Goal: Information Seeking & Learning: Learn about a topic

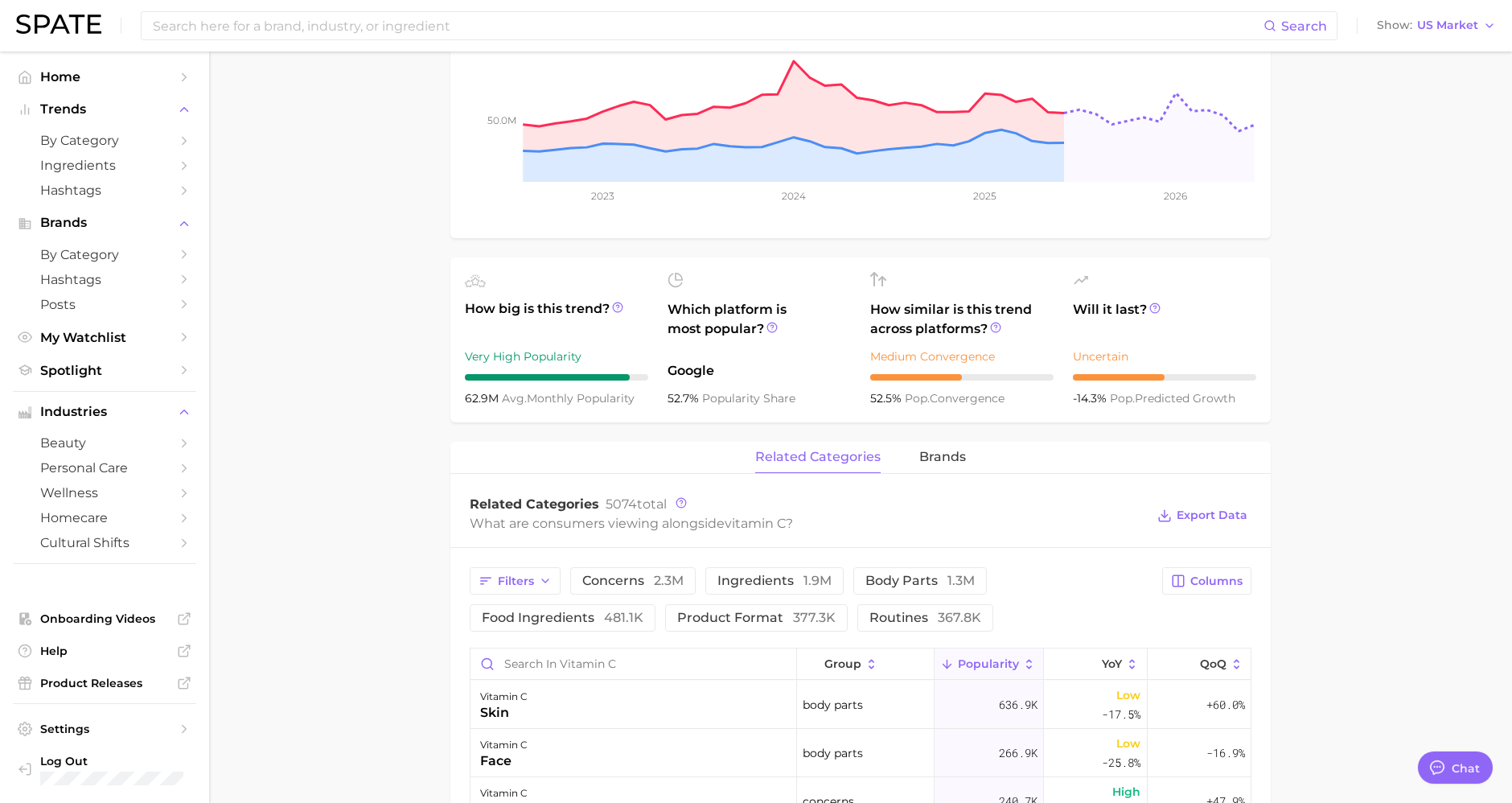
scroll to position [446, 0]
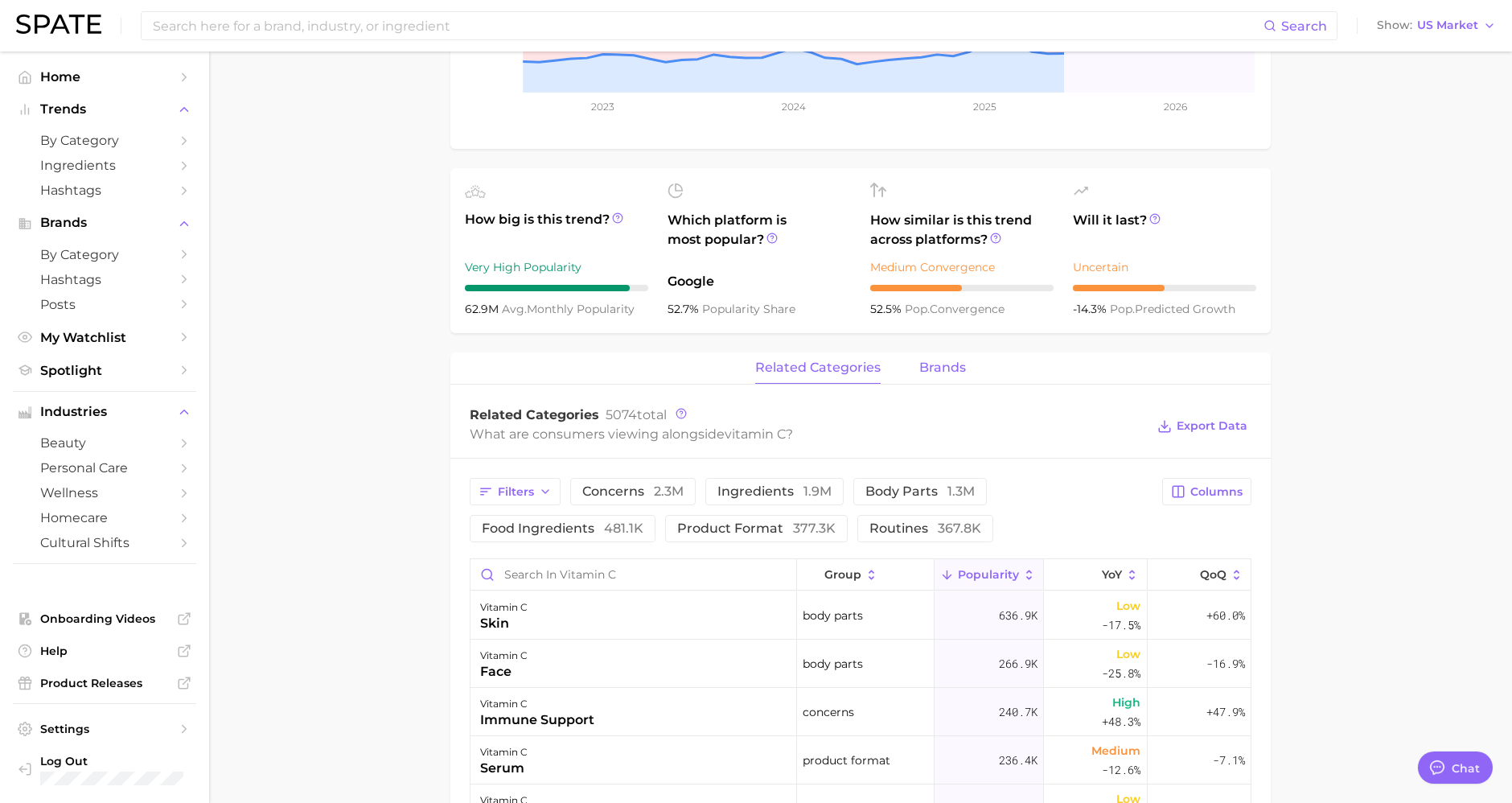
click at [935, 369] on span "brands" at bounding box center [943, 367] width 47 height 15
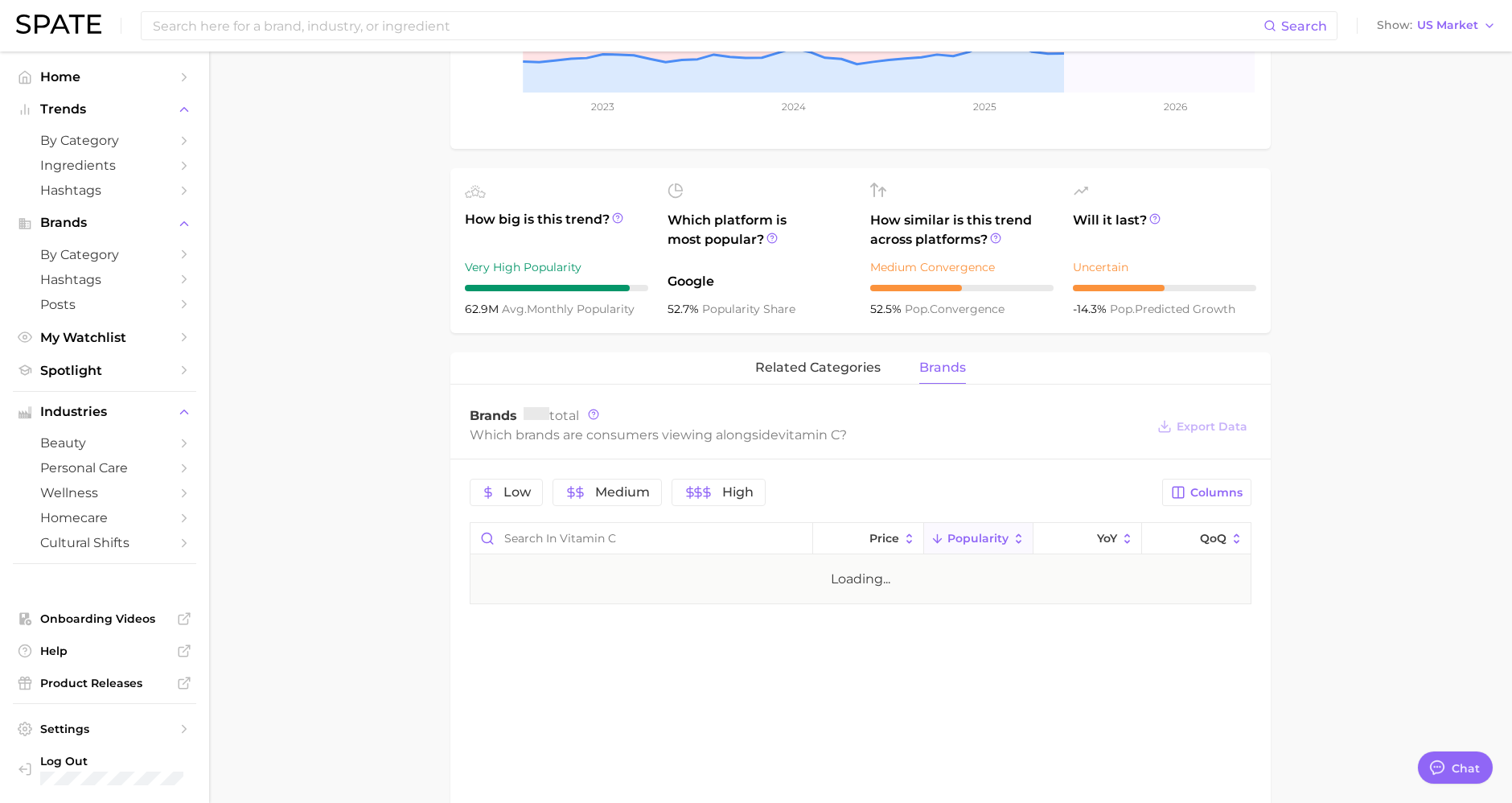
scroll to position [625, 0]
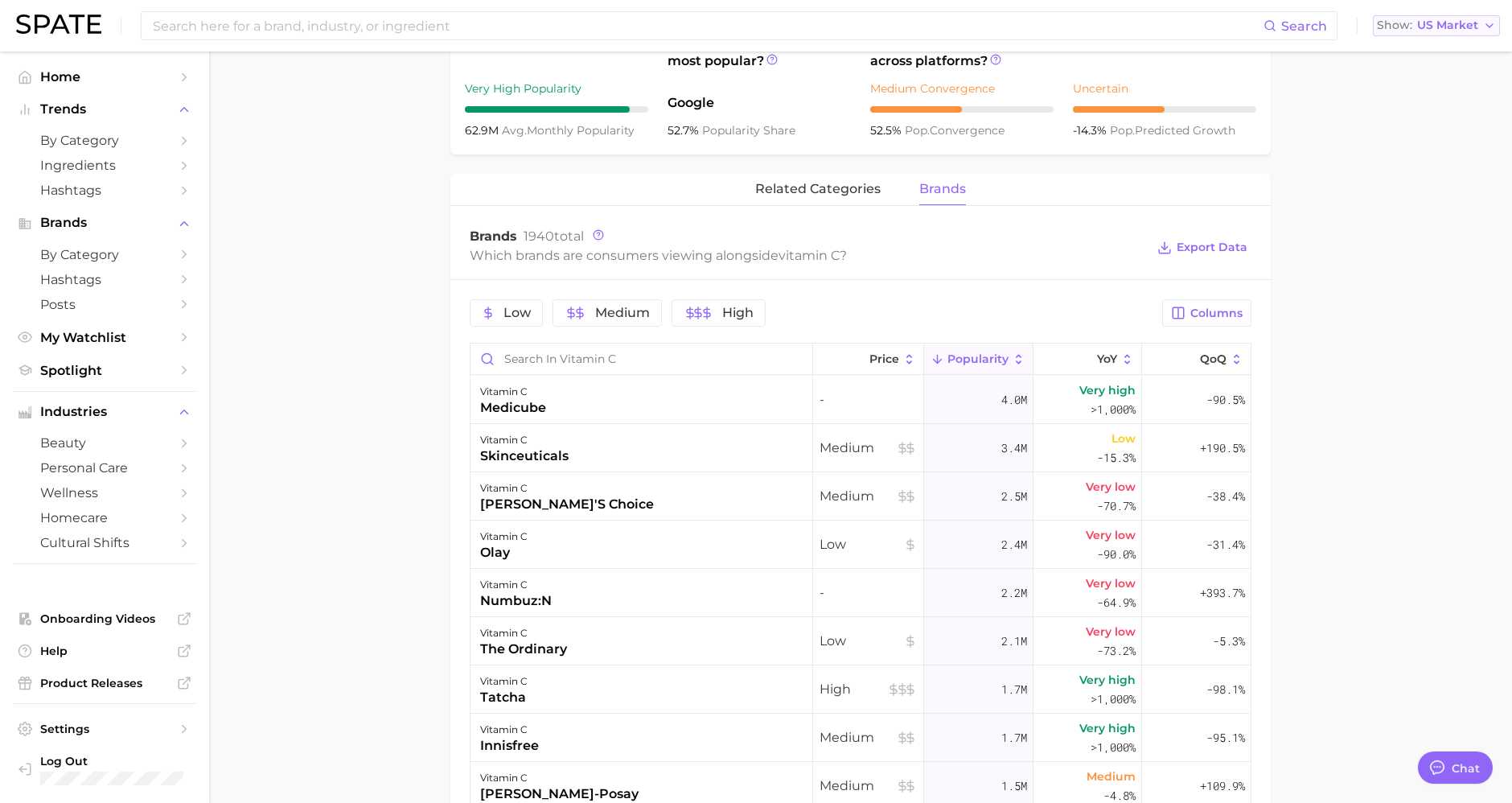
click at [1440, 22] on span "US Market" at bounding box center [1448, 25] width 62 height 9
click at [1421, 135] on span "[GEOGRAPHIC_DATA]" at bounding box center [1430, 139] width 125 height 14
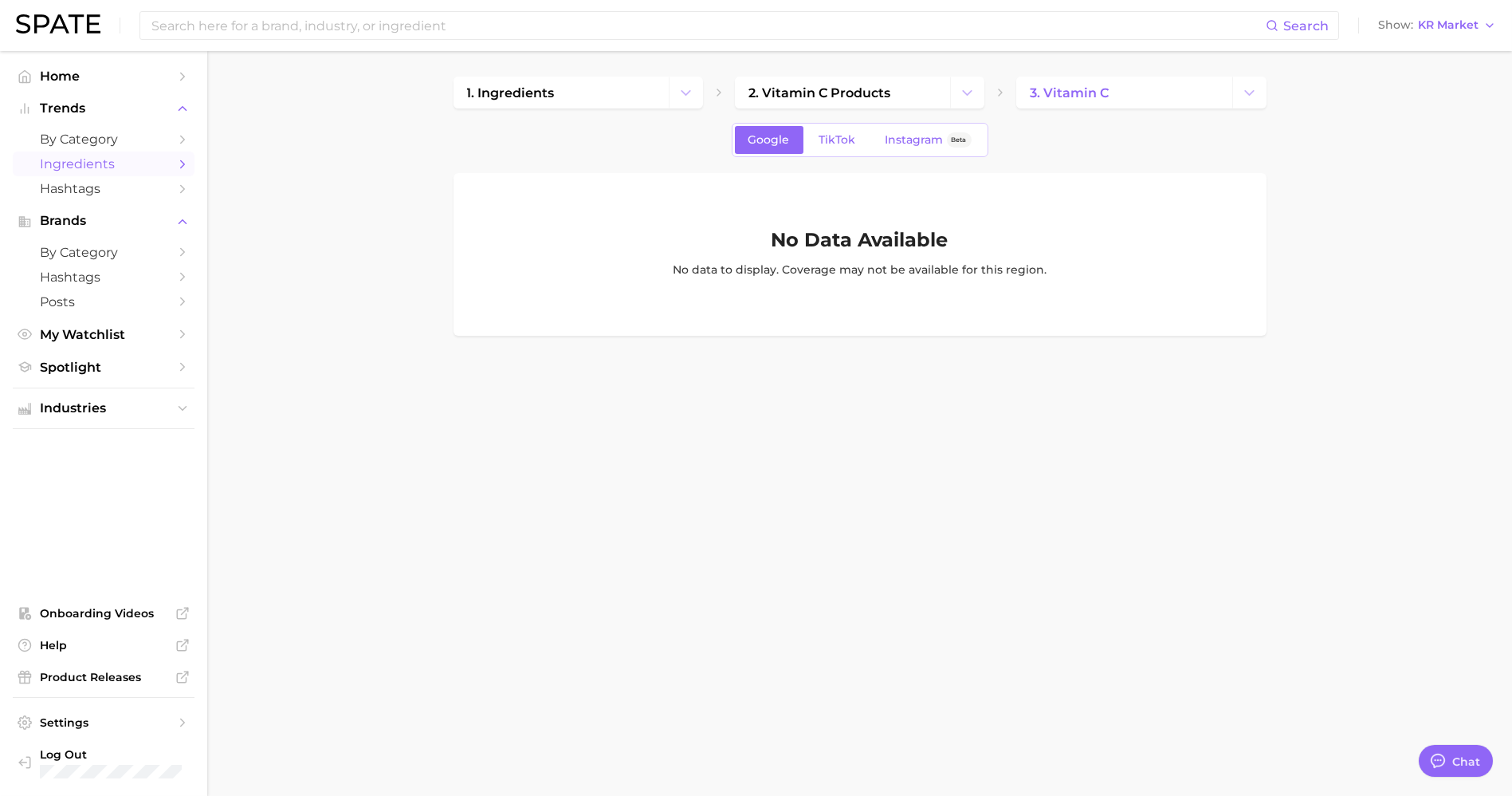
click at [84, 161] on span "Ingredients" at bounding box center [103, 164] width 128 height 15
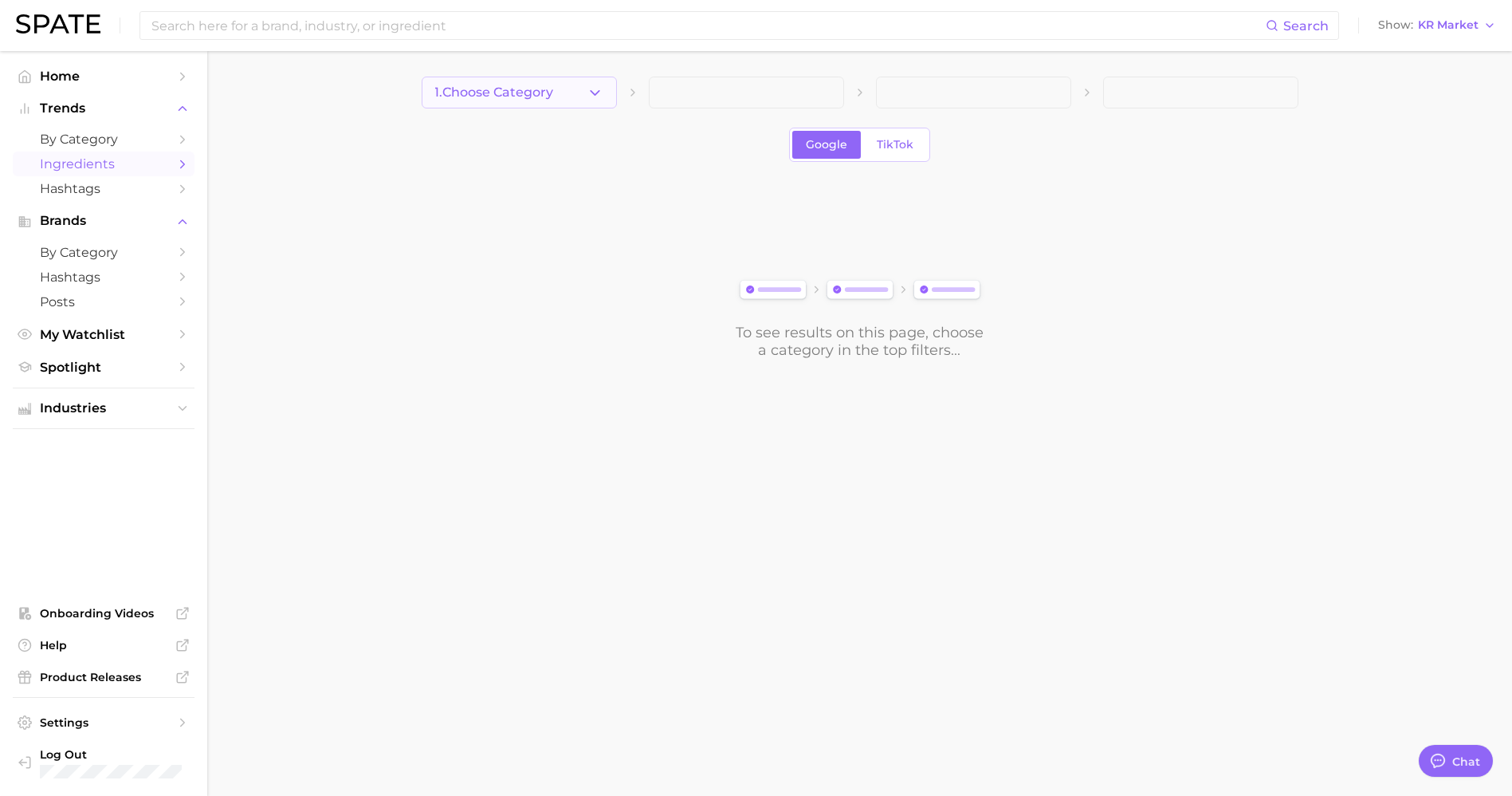
click at [598, 85] on icon "button" at bounding box center [594, 92] width 16 height 16
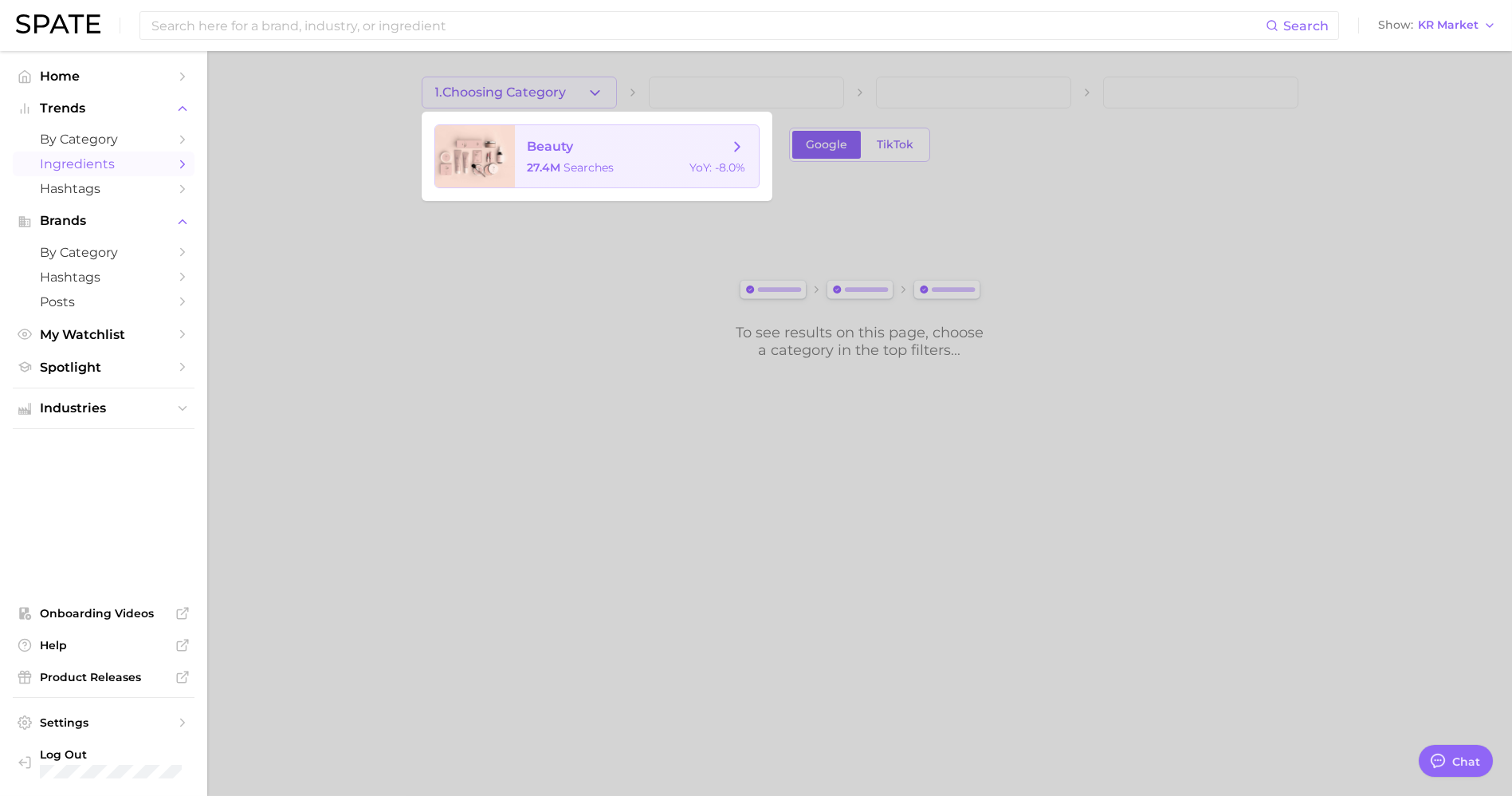
click at [569, 130] on span "beauty 27.4m searches YoY : -8.0%" at bounding box center [637, 156] width 244 height 62
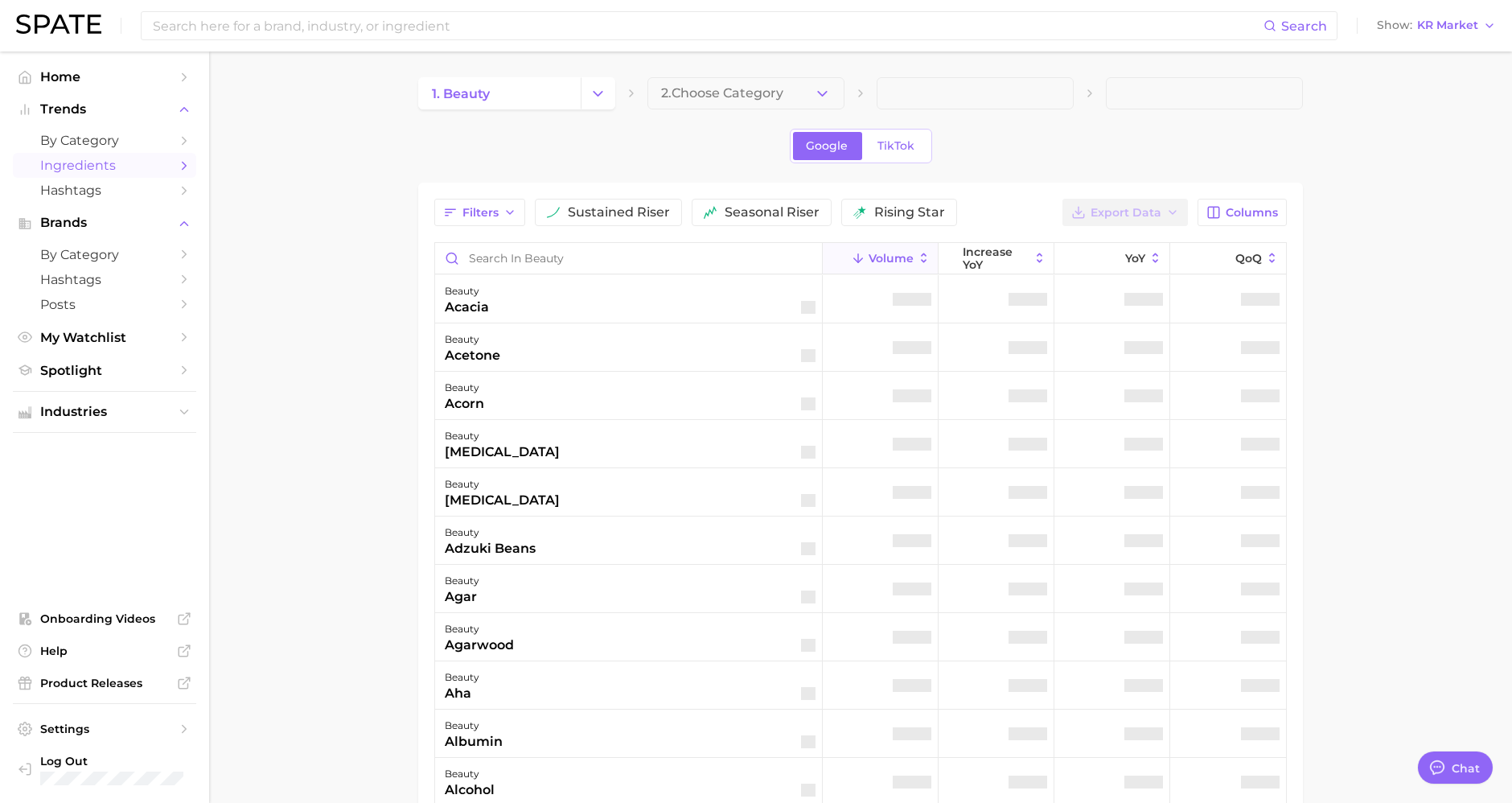
click at [800, 92] on button "2. Choose Category" at bounding box center [745, 93] width 197 height 32
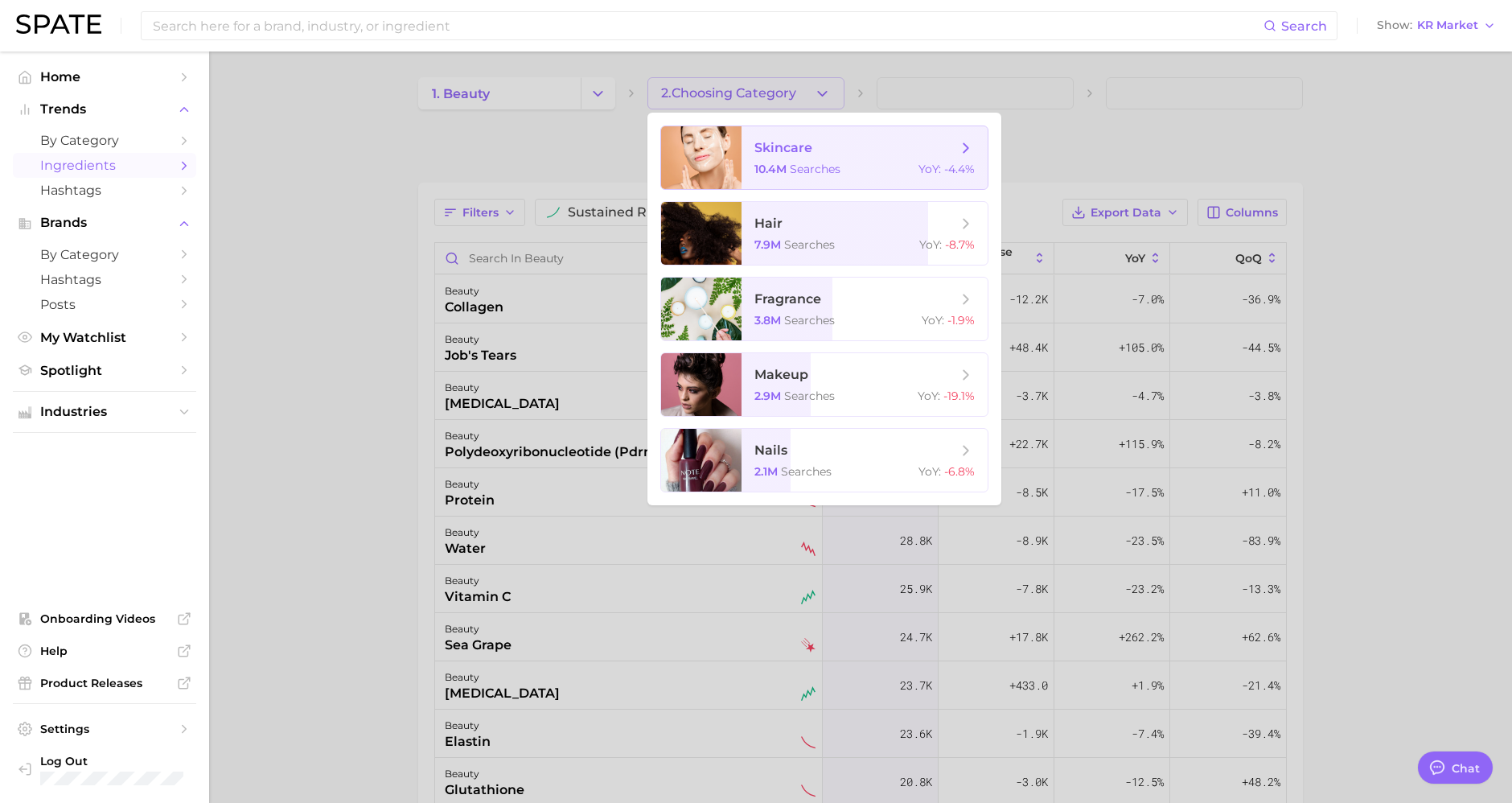
click at [800, 149] on span "skincare" at bounding box center [783, 148] width 58 height 16
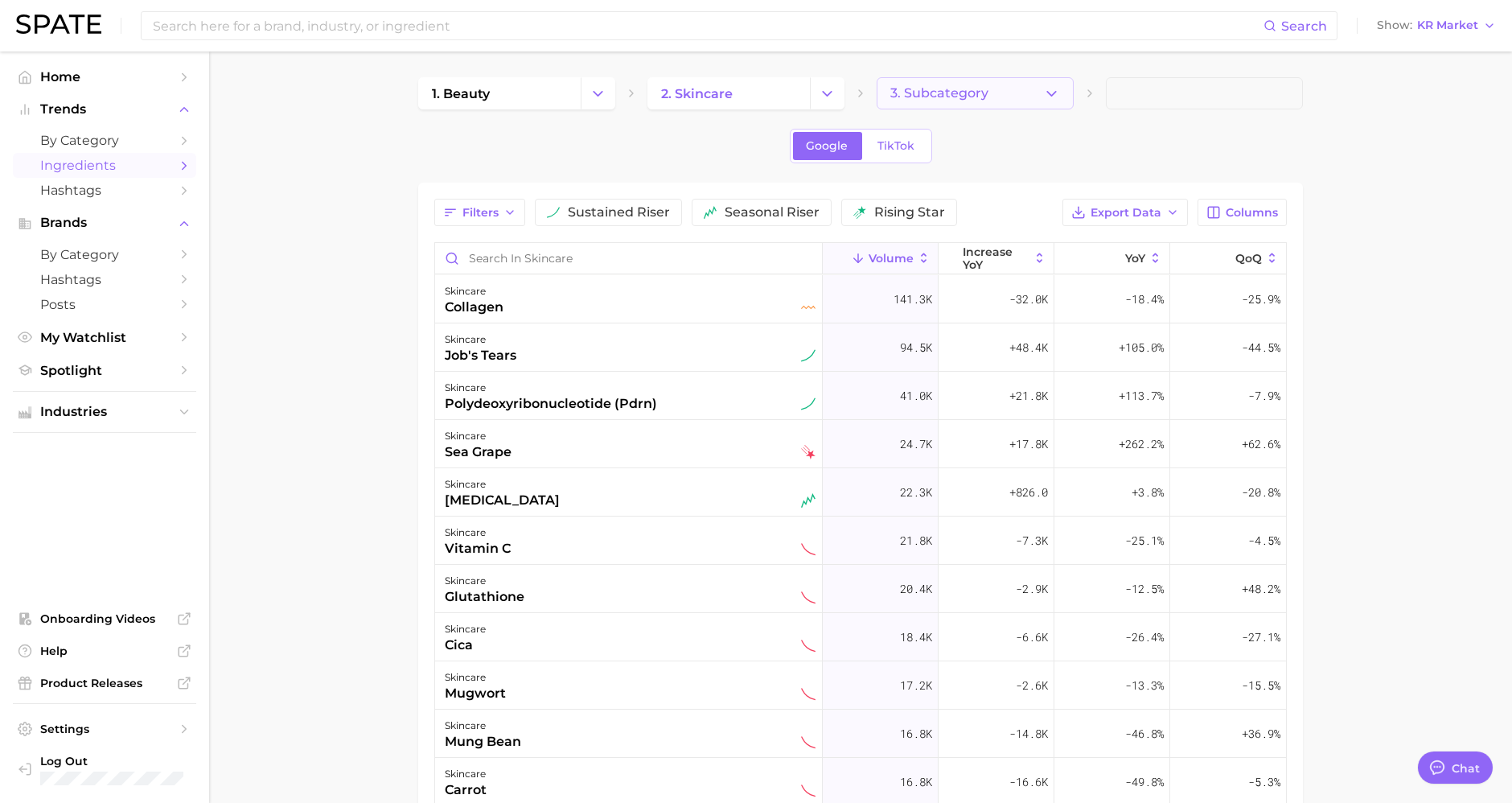
click at [959, 93] on span "3. Subcategory" at bounding box center [939, 93] width 98 height 15
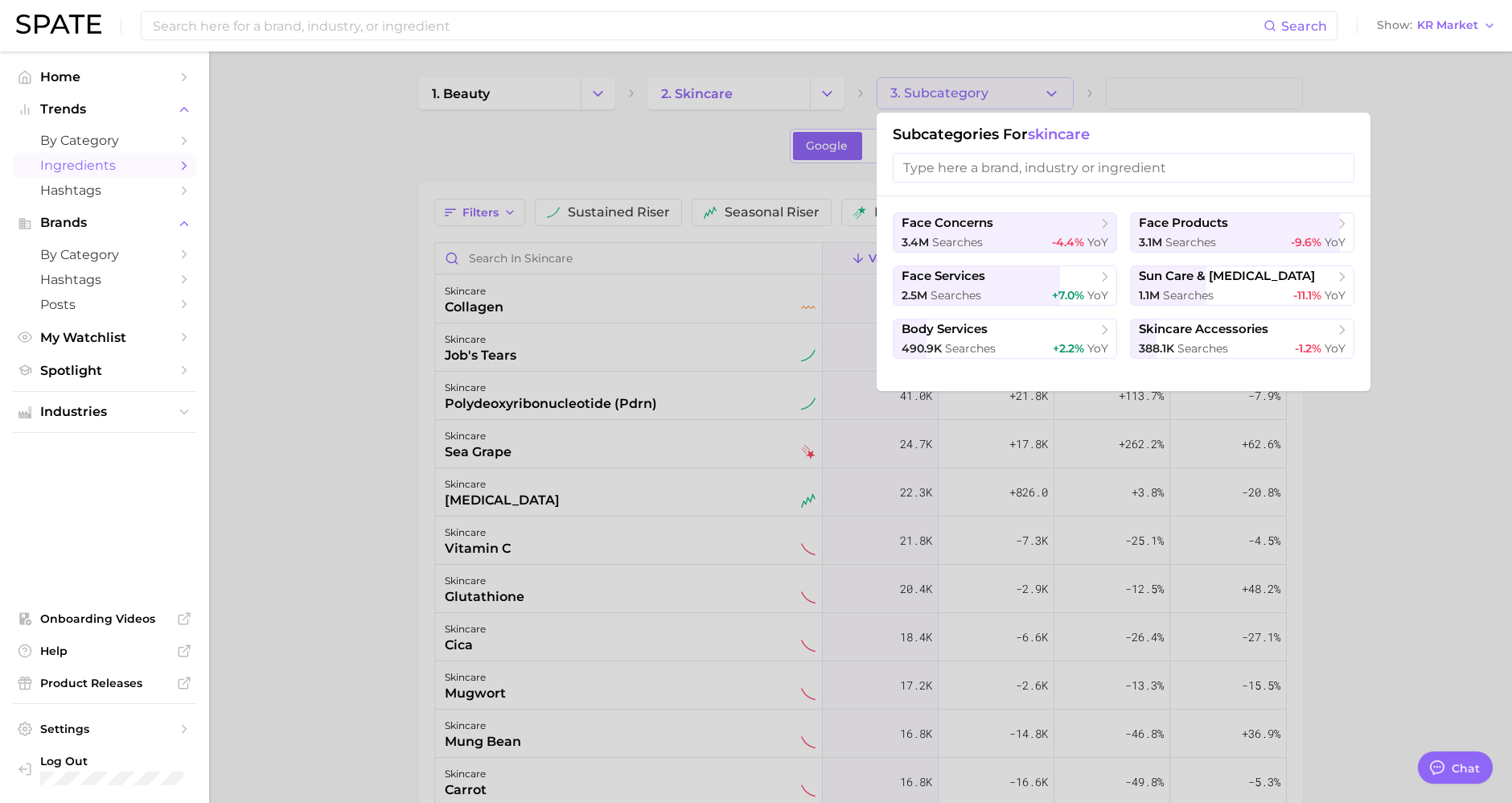
click at [543, 552] on div at bounding box center [756, 401] width 1512 height 803
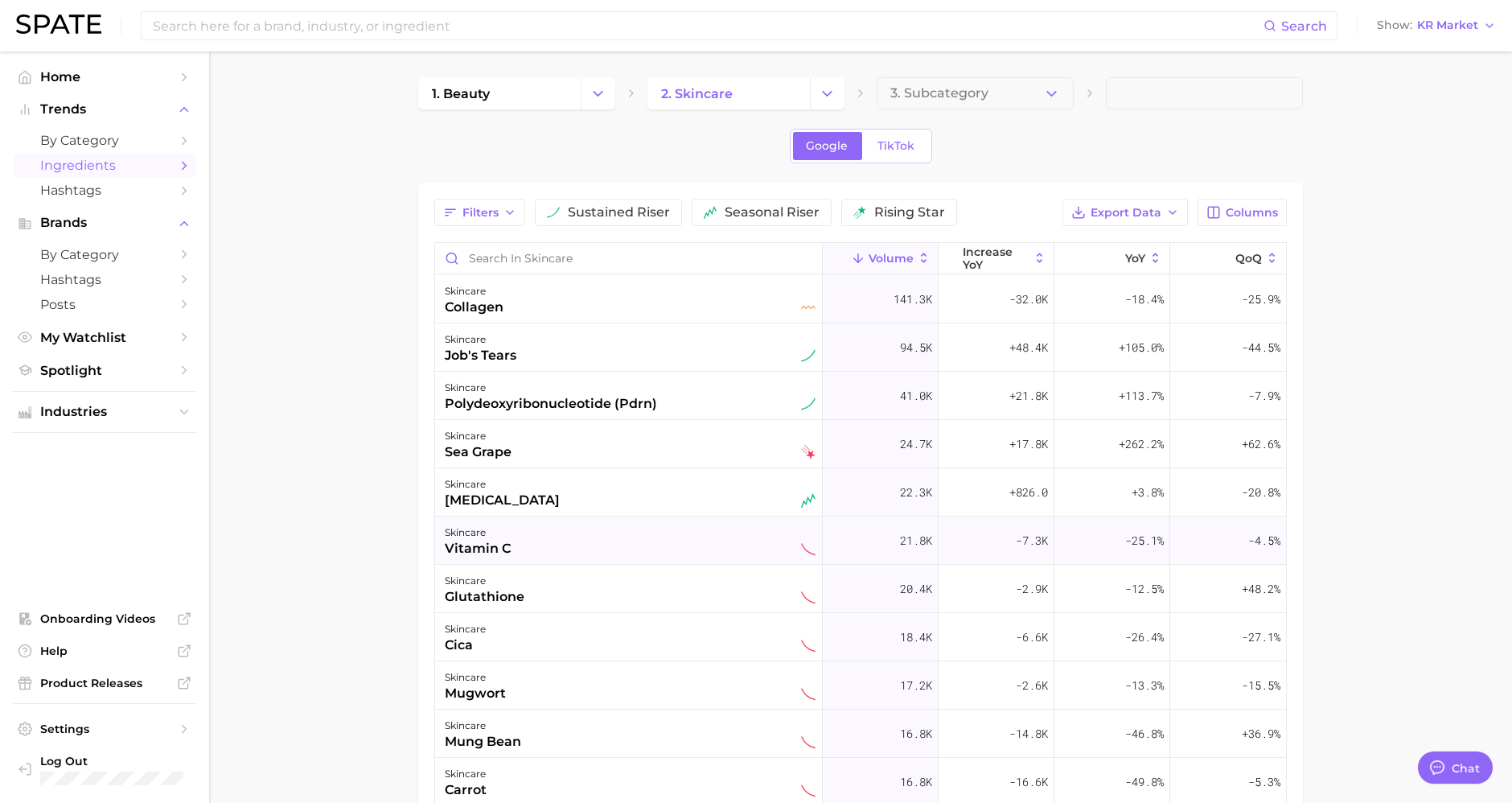
click at [498, 545] on div "vitamin c" at bounding box center [477, 548] width 66 height 19
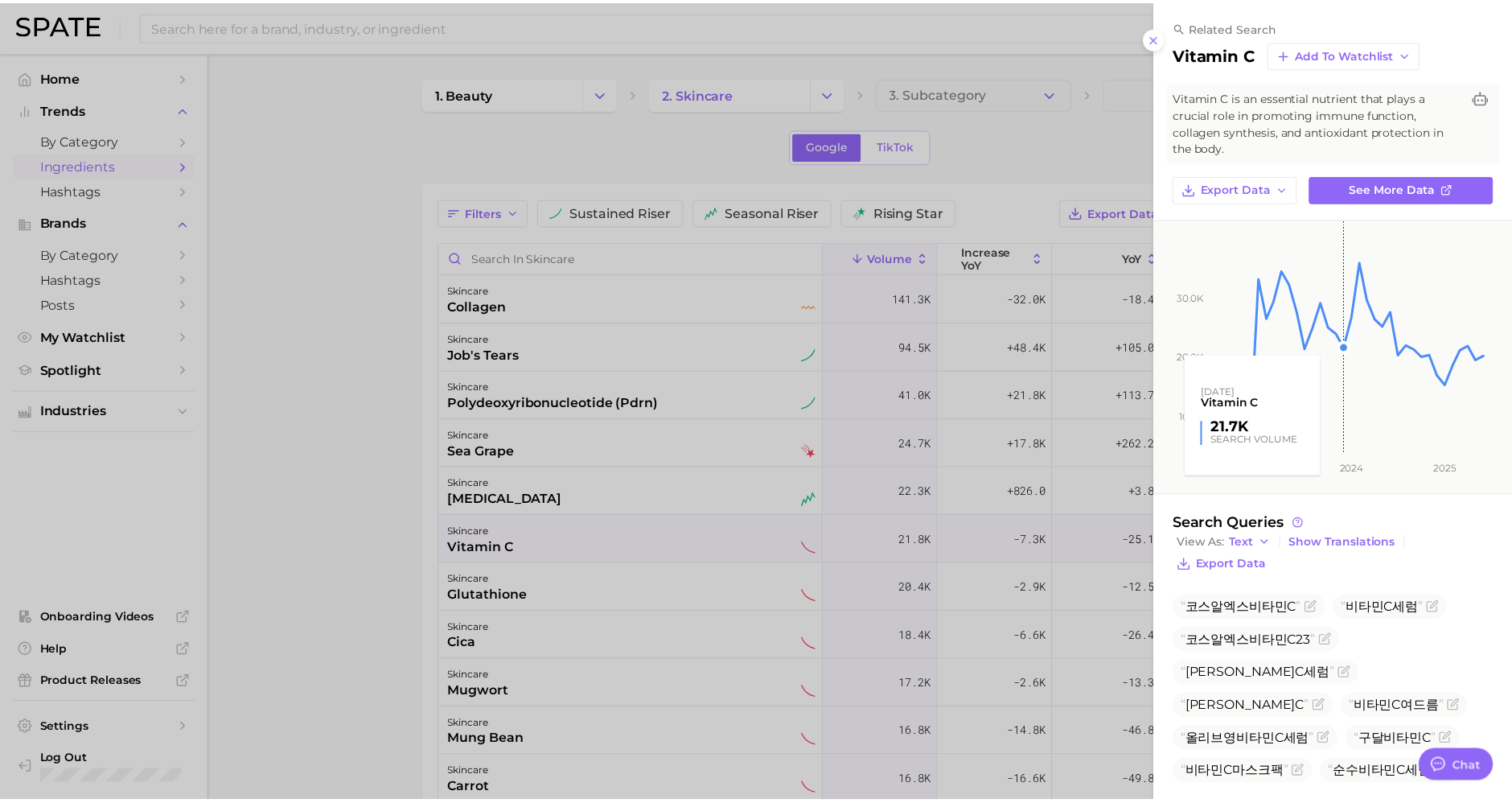
scroll to position [18, 0]
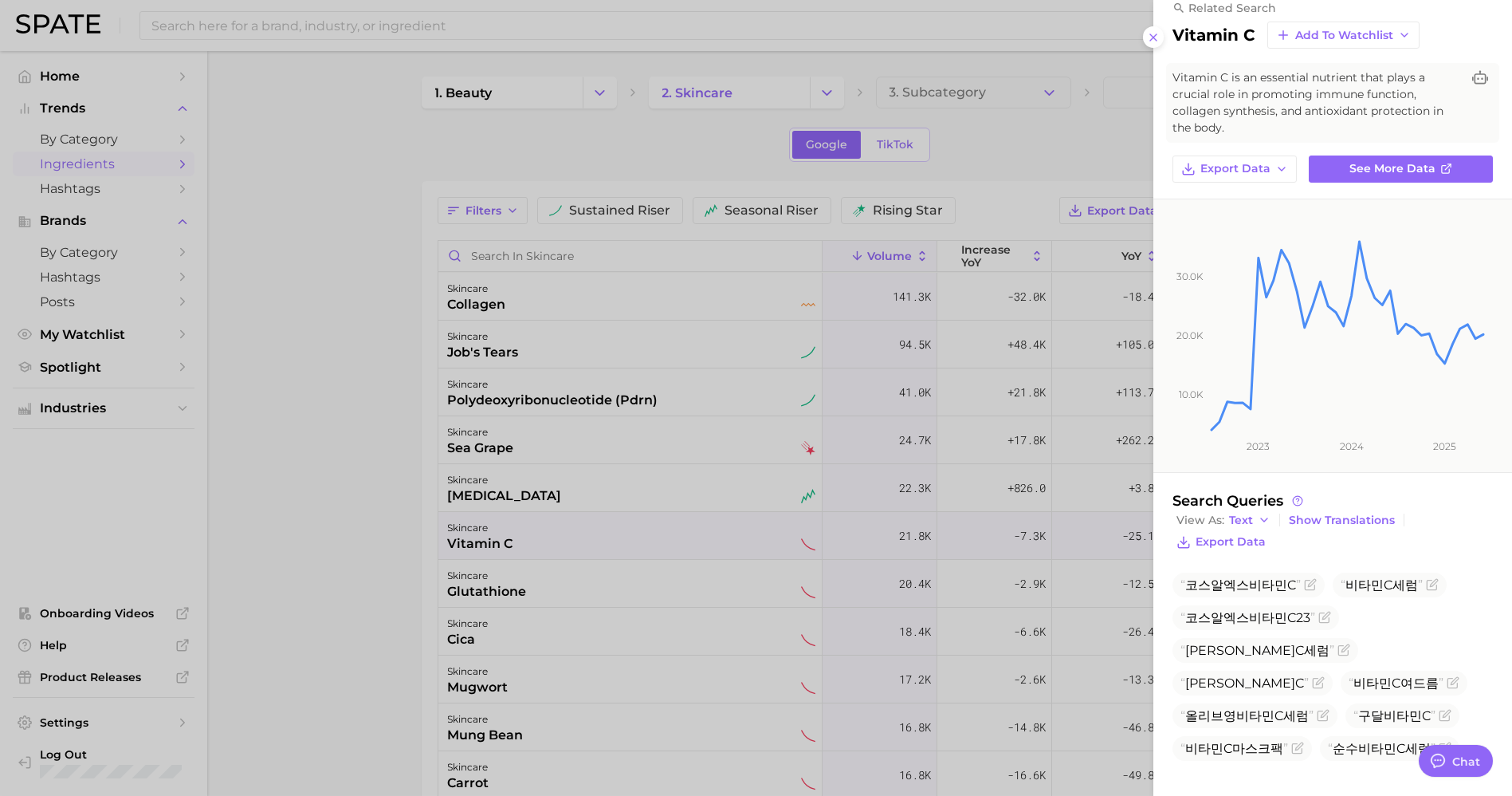
click at [355, 334] on div at bounding box center [756, 398] width 1512 height 796
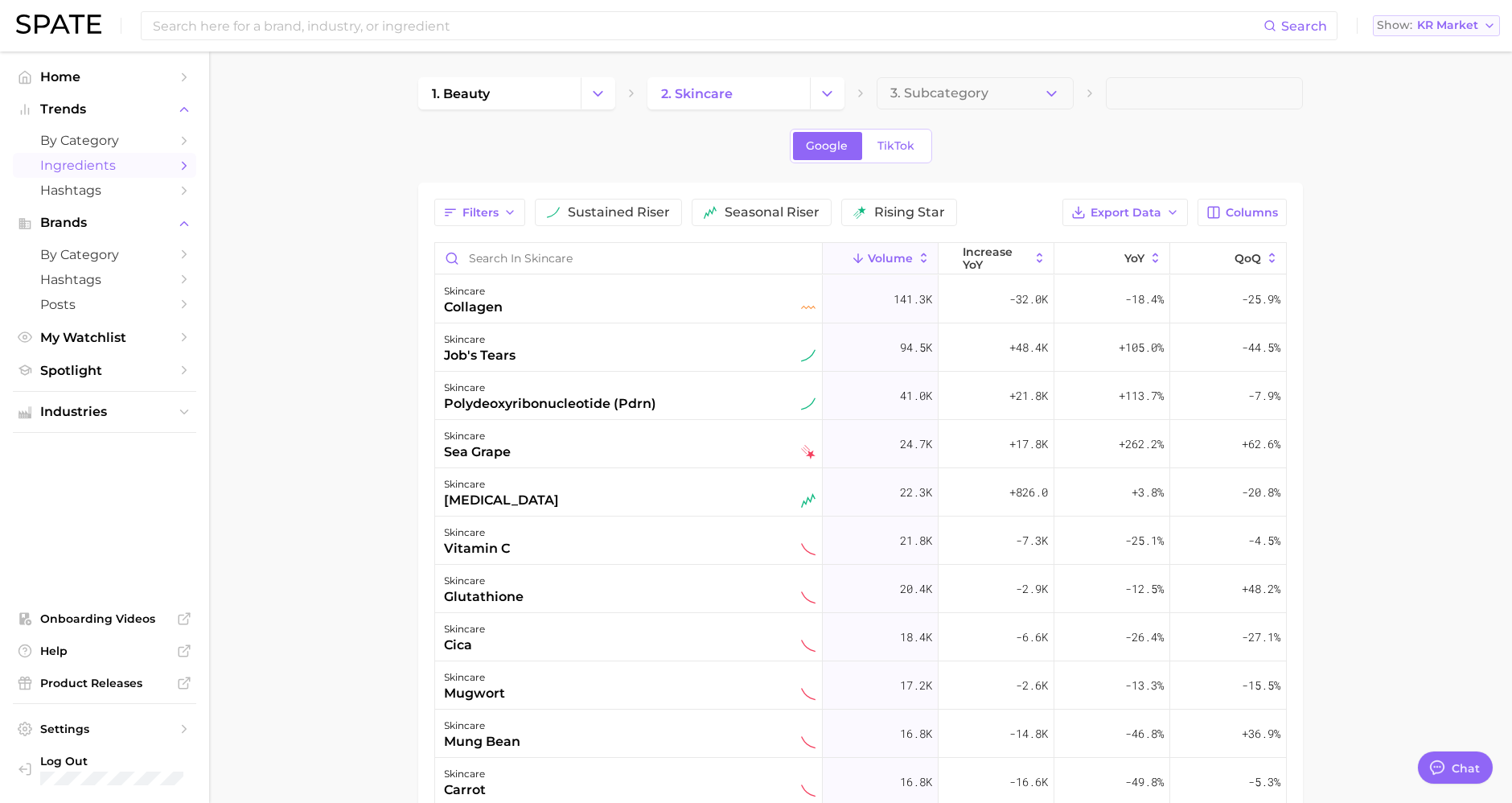
click at [1442, 16] on button "Show KR Market" at bounding box center [1437, 26] width 127 height 21
click at [1438, 62] on button "[GEOGRAPHIC_DATA]" at bounding box center [1430, 52] width 140 height 29
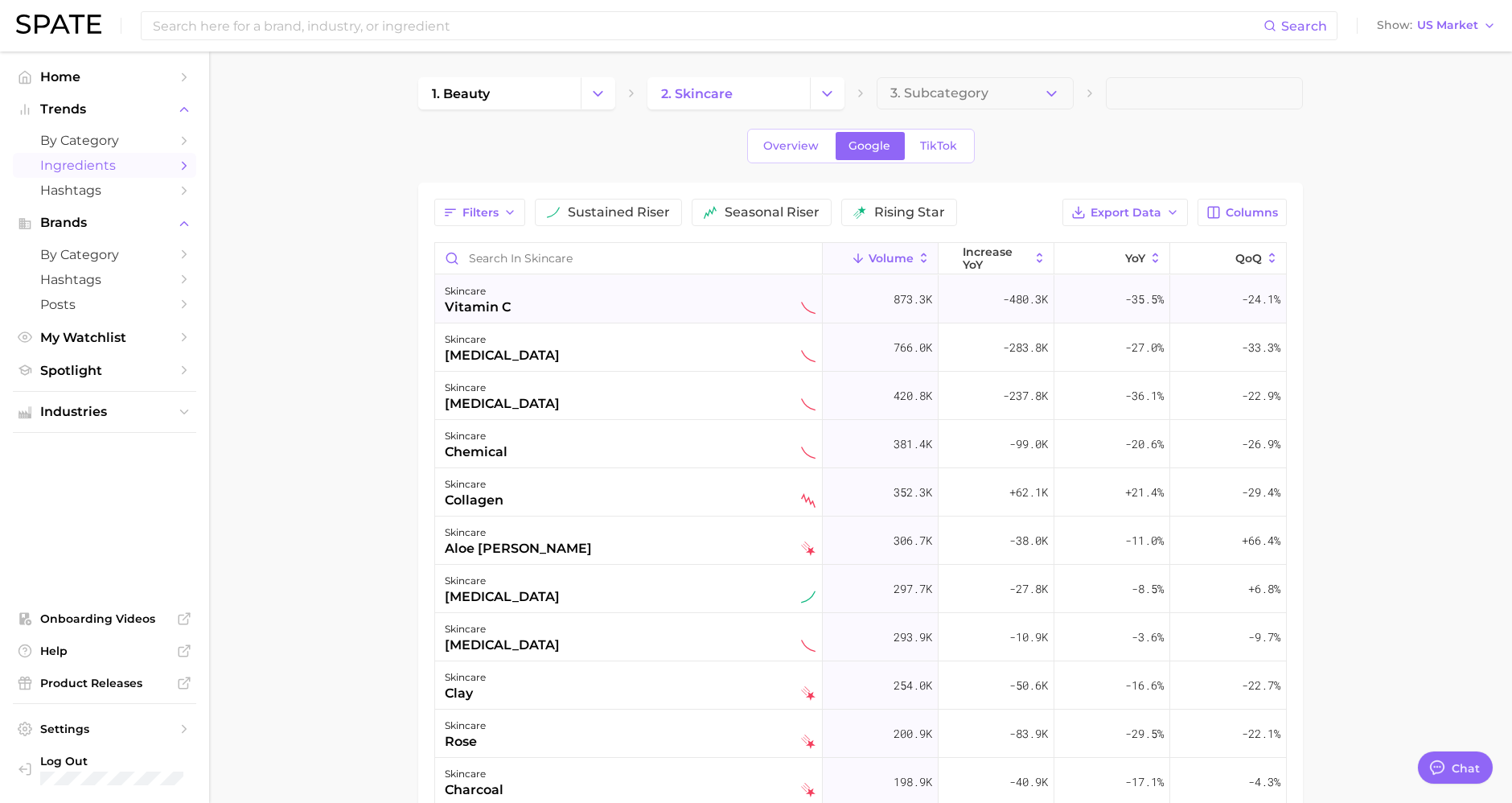
click at [474, 297] on div "vitamin c" at bounding box center [477, 307] width 66 height 19
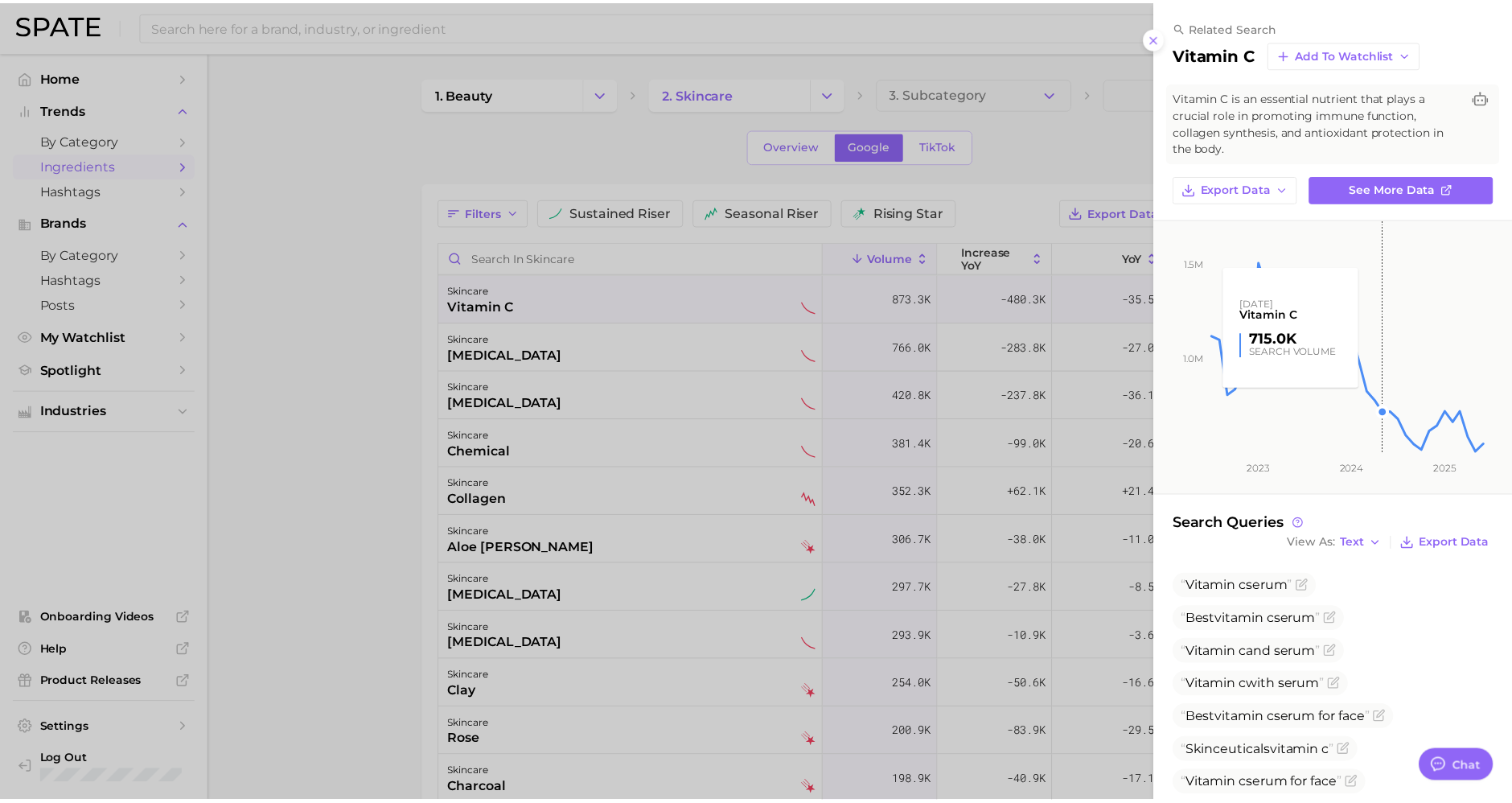
scroll to position [152, 0]
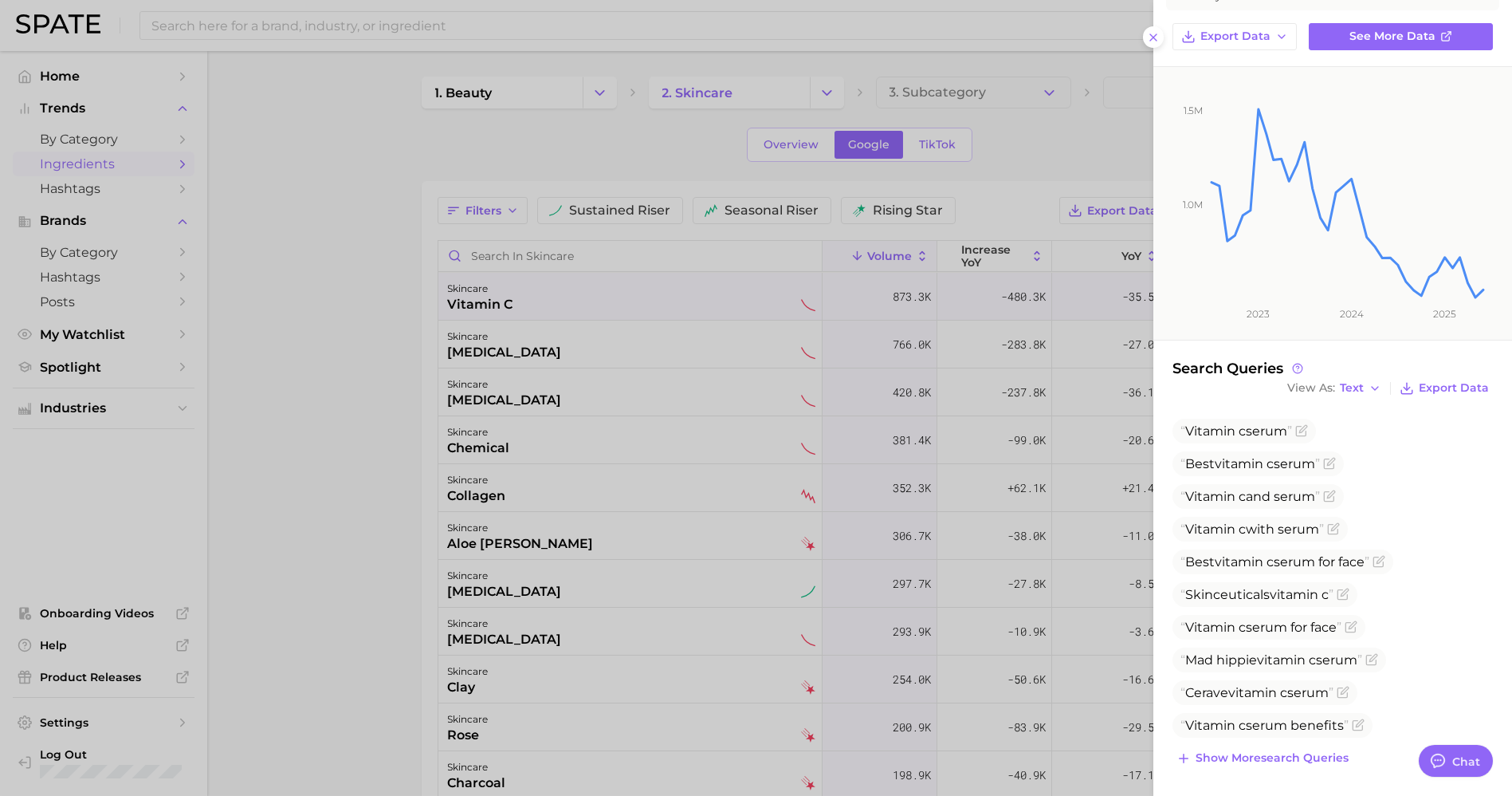
click at [398, 325] on div at bounding box center [756, 398] width 1512 height 796
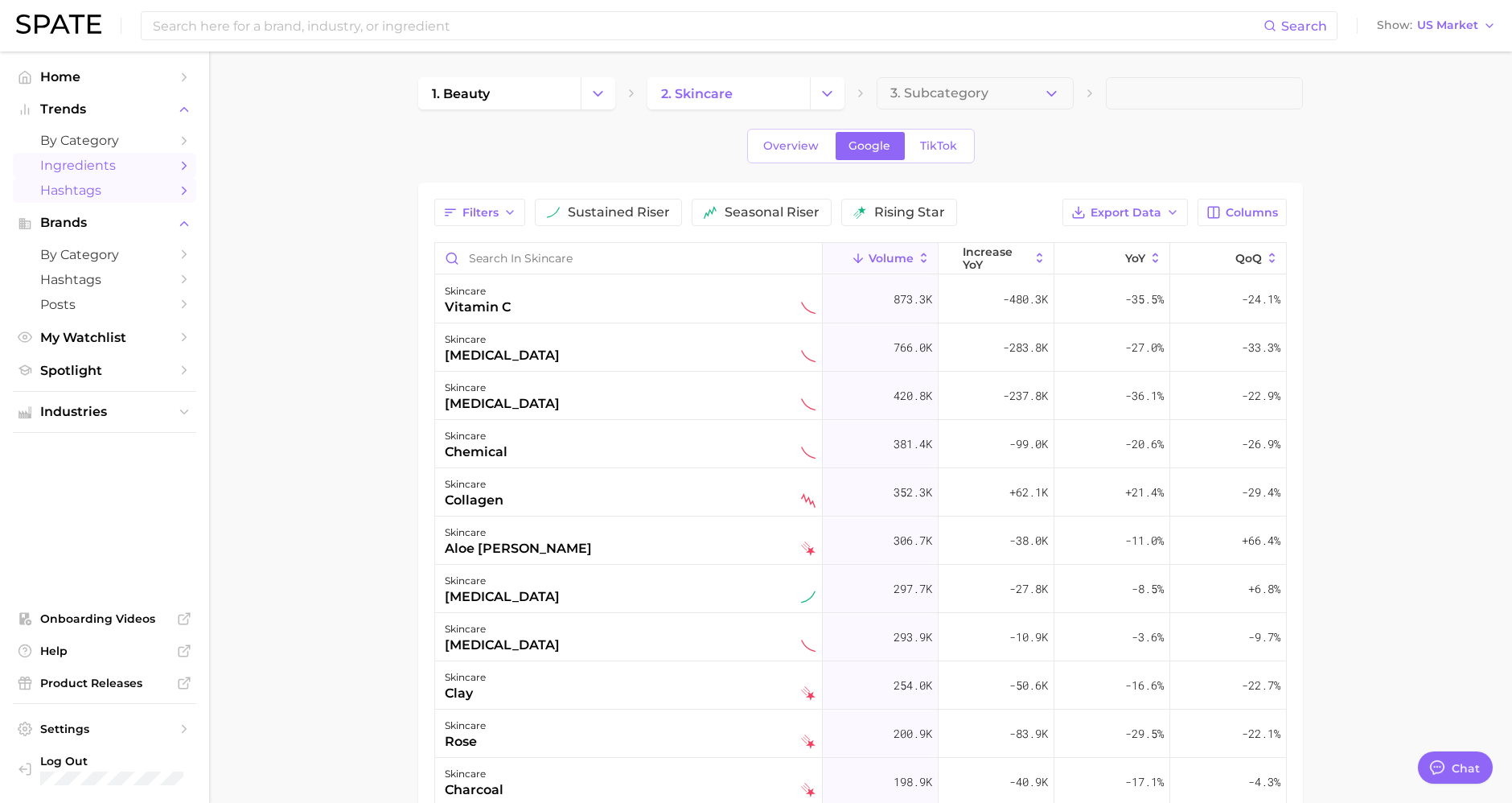
click at [165, 197] on span "Hashtags" at bounding box center [104, 191] width 129 height 16
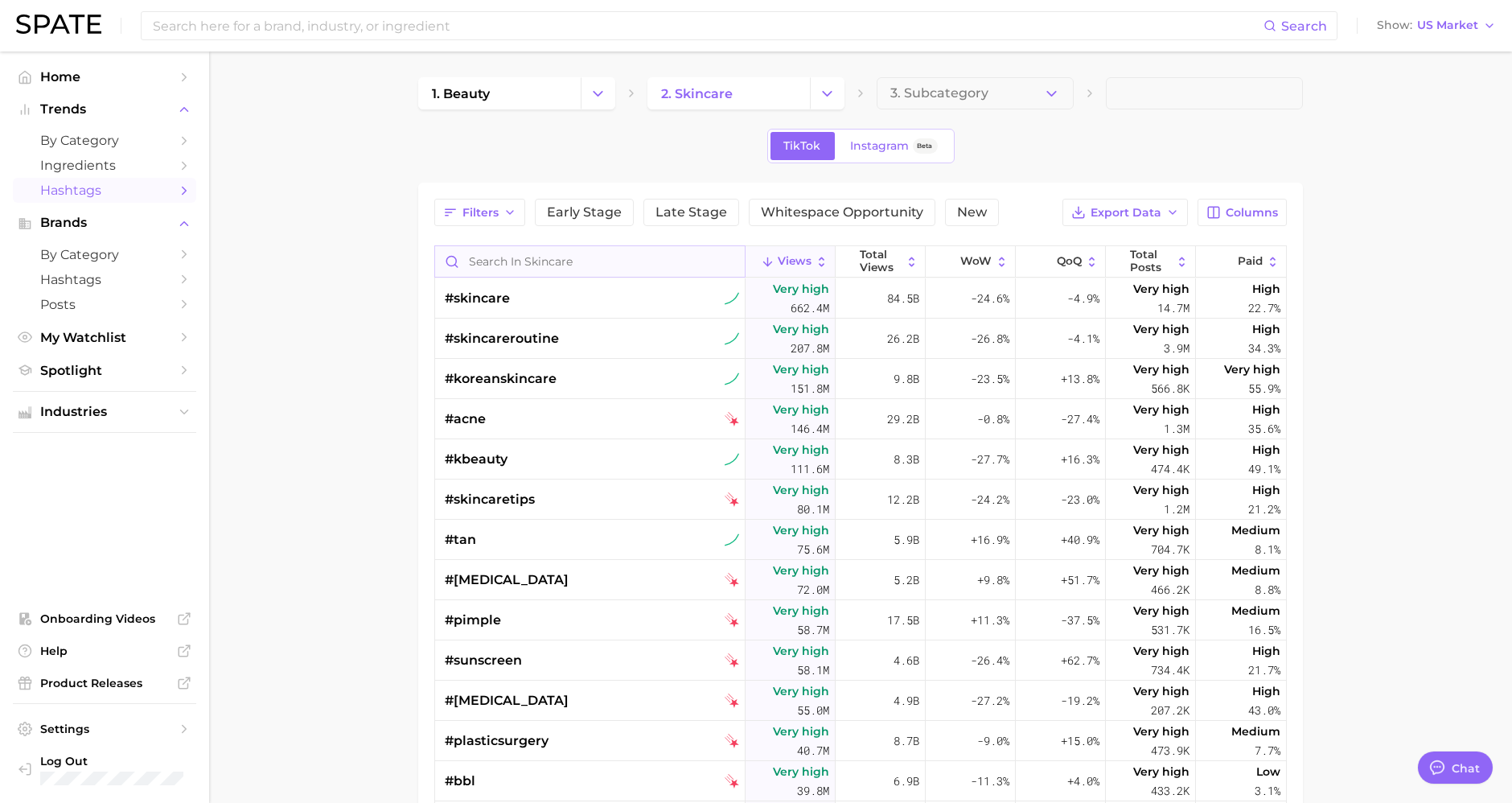
click at [597, 274] on input "Search in skincare" at bounding box center [589, 261] width 309 height 30
type input "ㅍ"
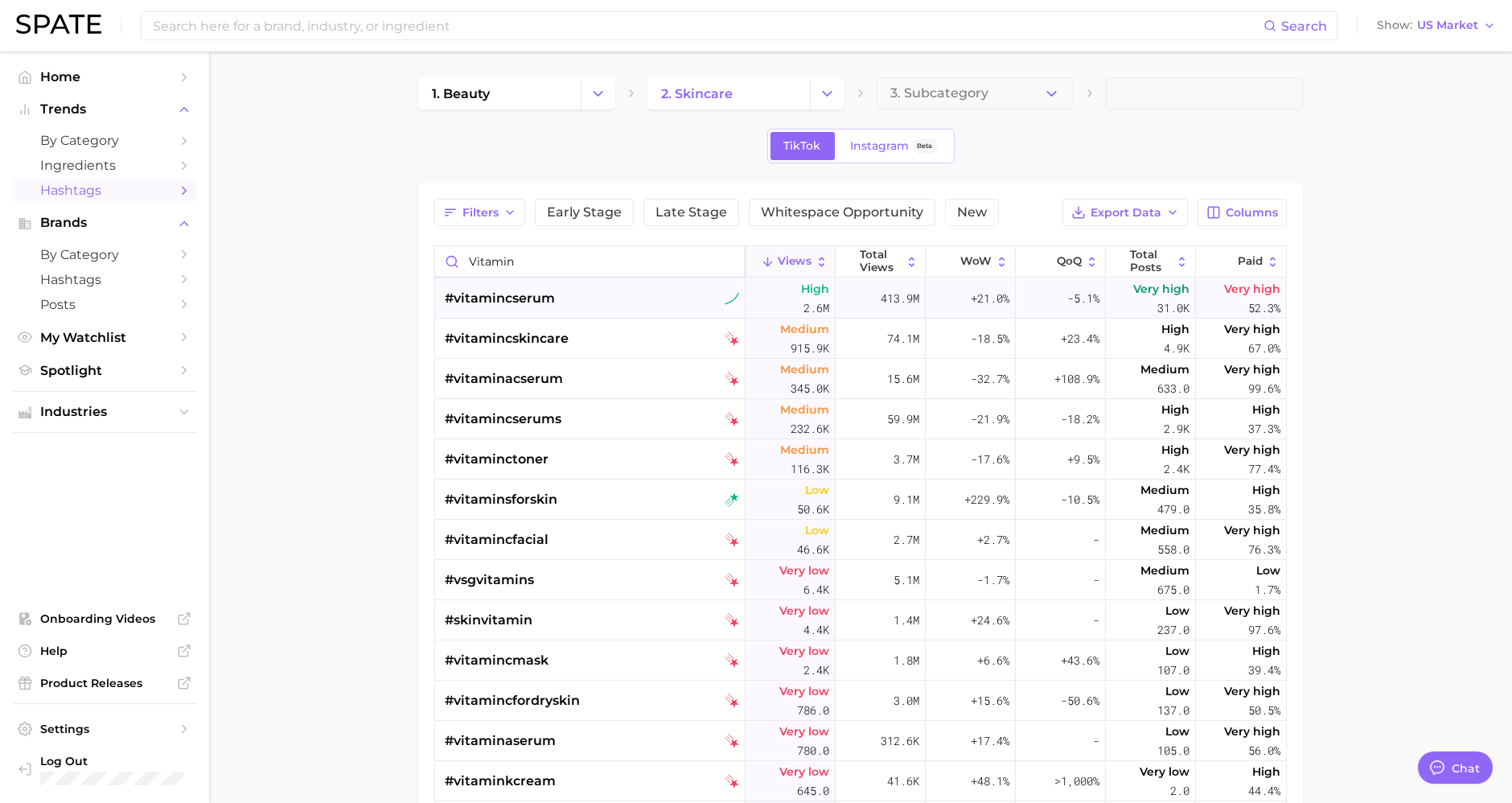
type input "vitamin"
click at [495, 301] on span "#vitamincserum" at bounding box center [499, 298] width 110 height 19
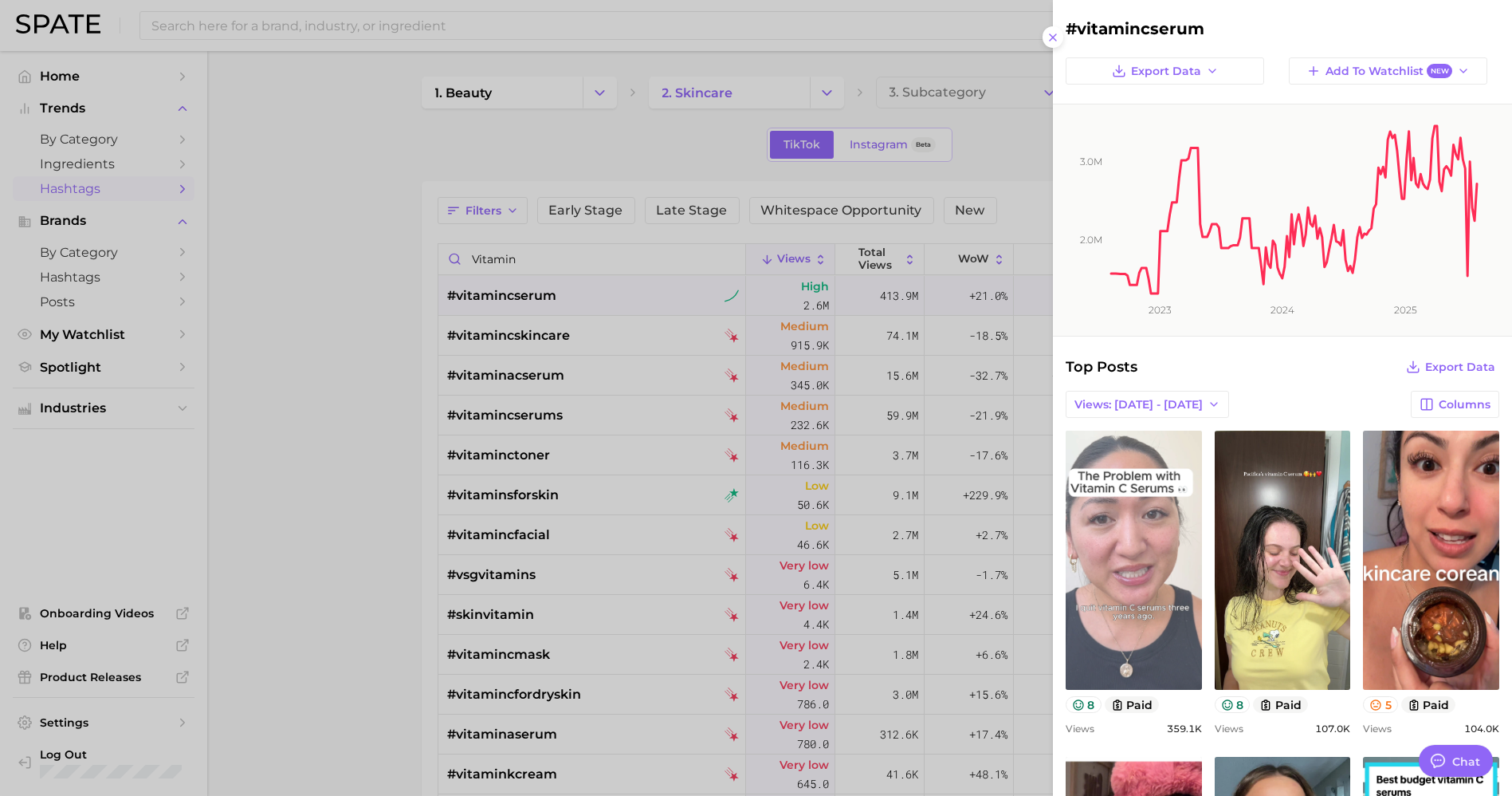
click at [1150, 602] on link "view post on TikTok" at bounding box center [1133, 560] width 137 height 259
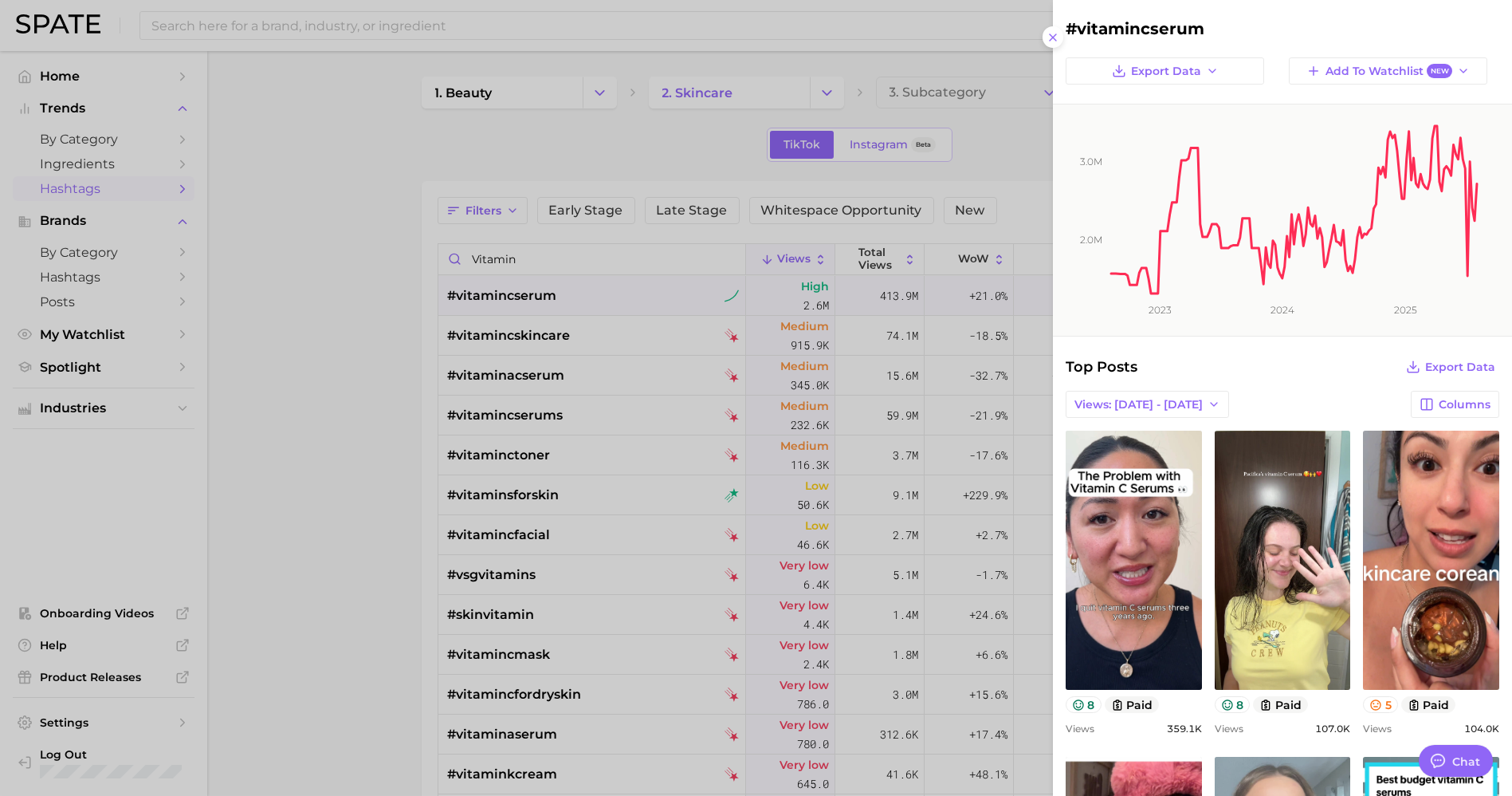
scroll to position [265, 0]
